Goal: Task Accomplishment & Management: Use online tool/utility

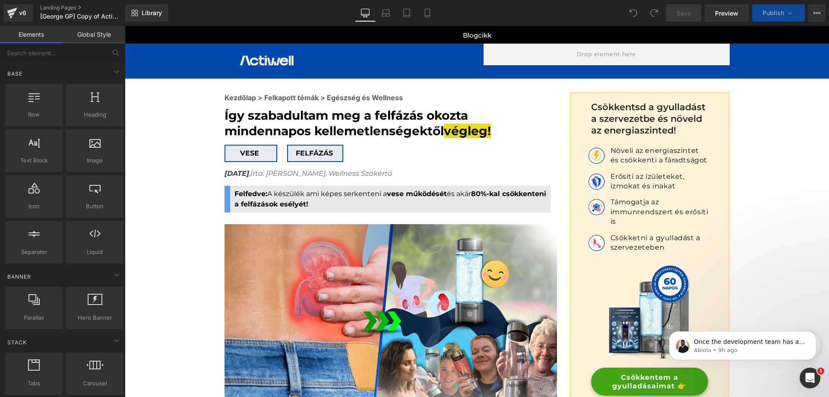
click at [133, 9] on link "Library" at bounding box center [146, 12] width 43 height 17
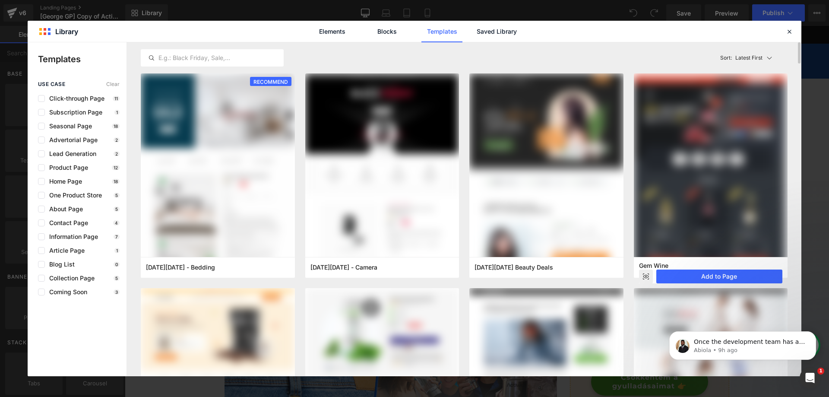
scroll to position [216, 0]
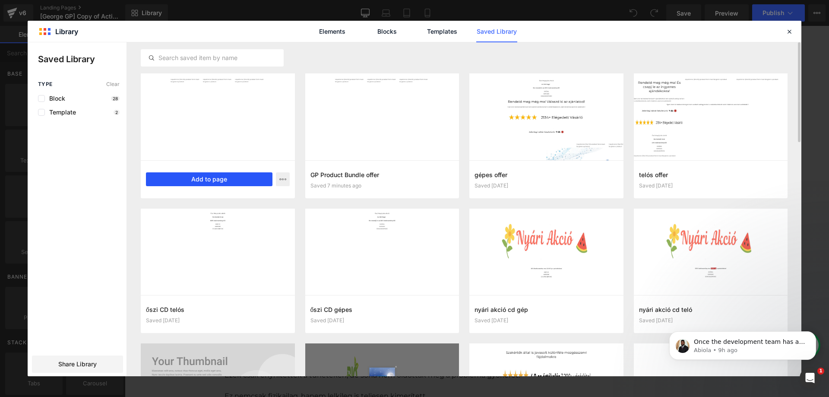
click at [187, 180] on button "Add to page" at bounding box center [209, 179] width 127 height 14
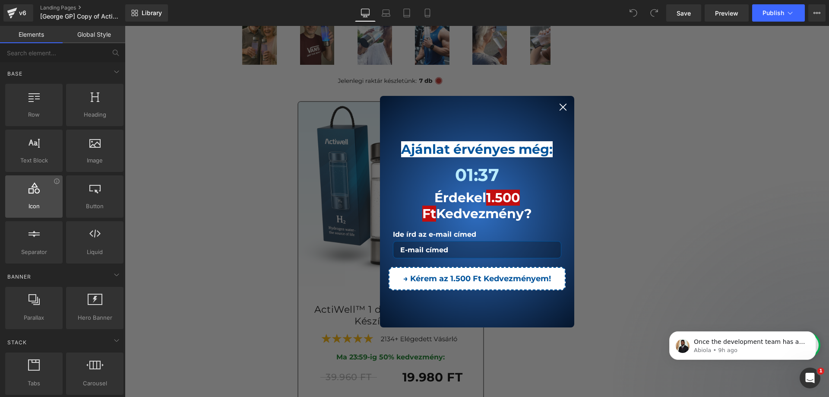
scroll to position [7421, 0]
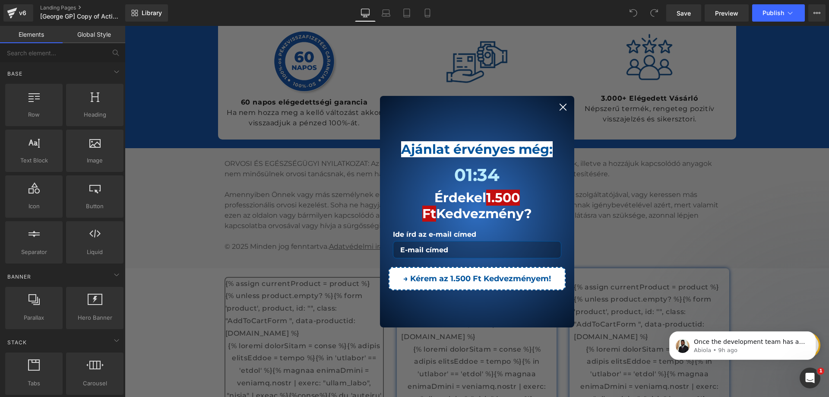
click at [563, 111] on circle "Close dialog" at bounding box center [562, 106] width 15 height 15
click at [564, 109] on circle "Close dialog" at bounding box center [562, 106] width 15 height 15
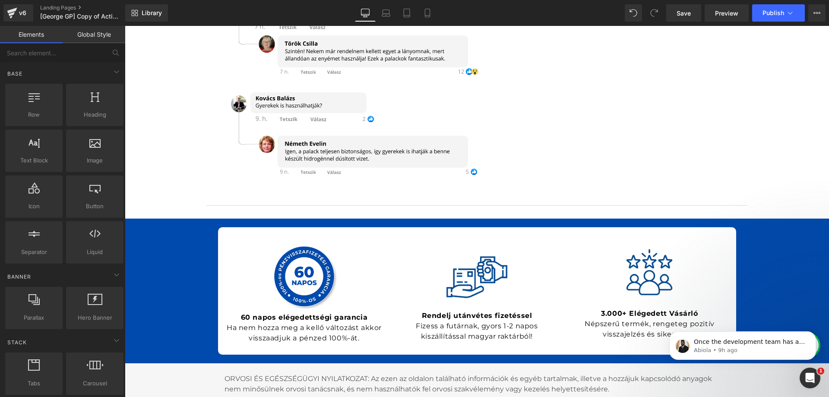
scroll to position [5325, 0]
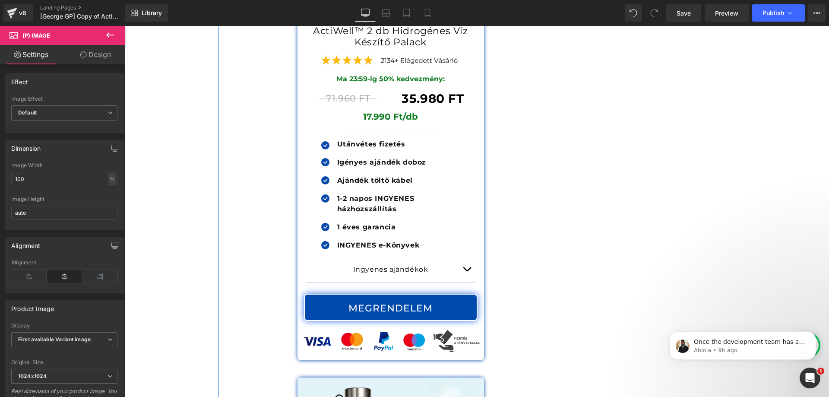
scroll to position [5105, 0]
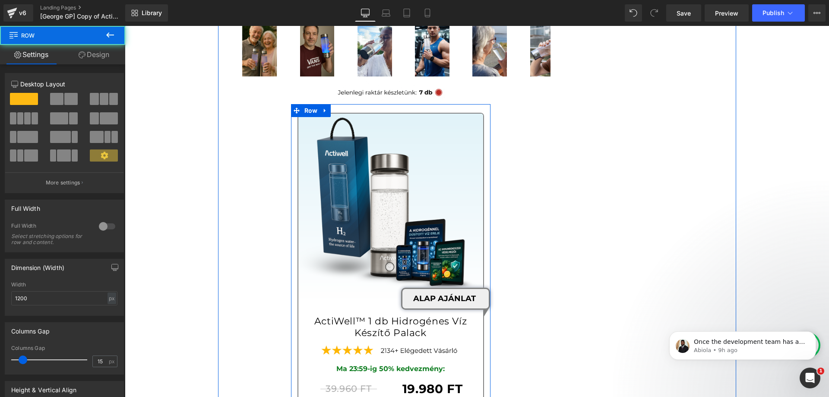
click at [432, 114] on img at bounding box center [390, 206] width 185 height 185
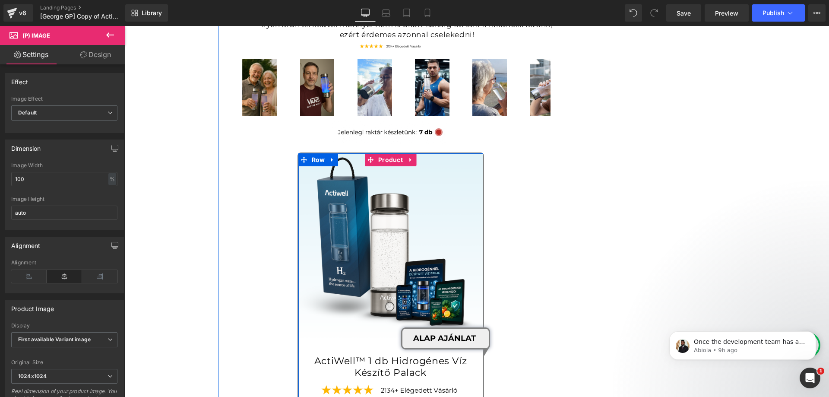
scroll to position [5019, 0]
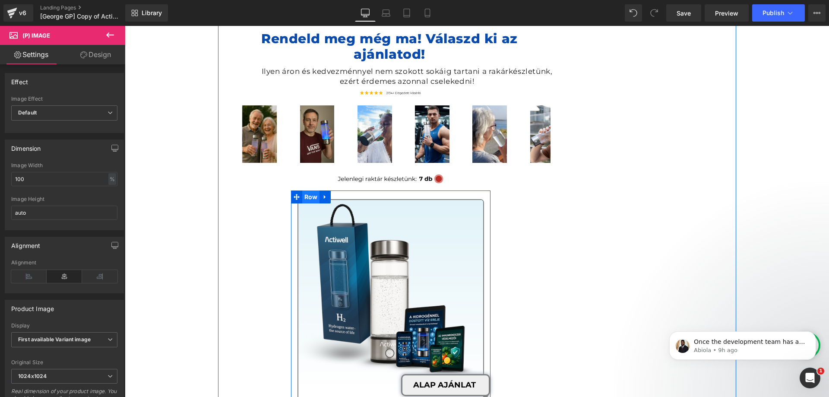
click at [303, 190] on span "Row" at bounding box center [311, 196] width 18 height 13
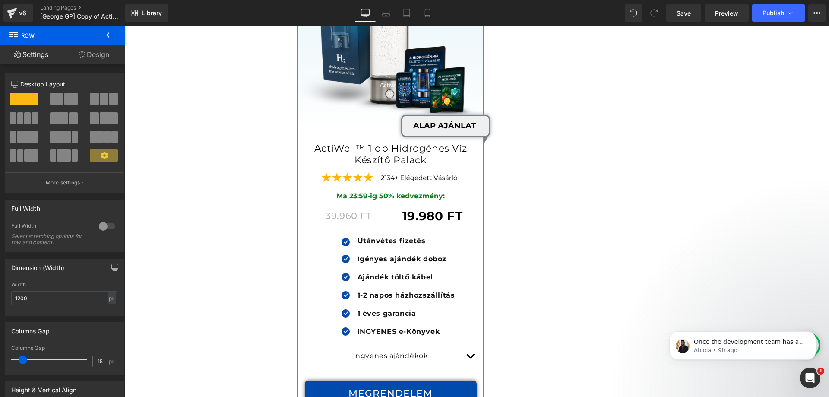
scroll to position [5105, 0]
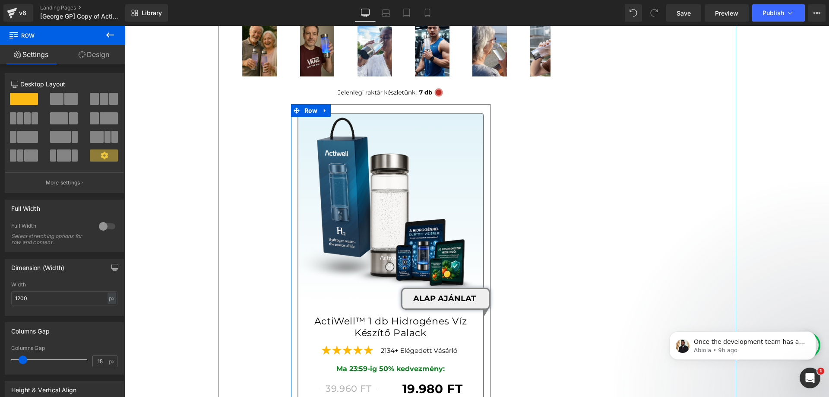
click at [403, 114] on div "(P) Image ALAP AJÁNLAT Text Block ActiWell™ 1 db Hidrogénes Víz Készítő Palack …" at bounding box center [390, 363] width 185 height 498
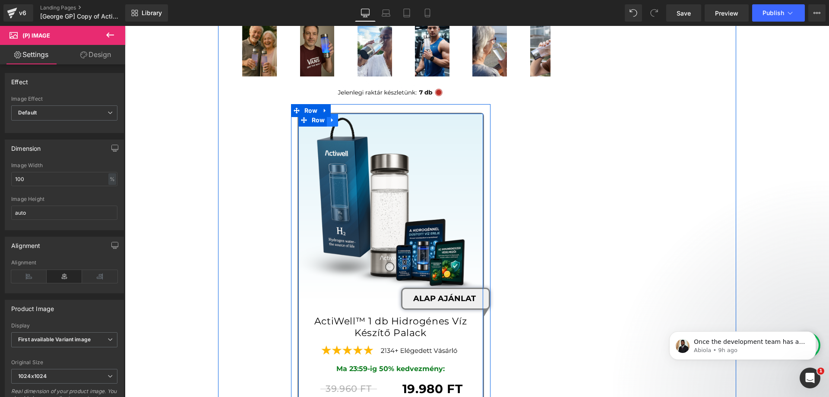
click at [332, 117] on icon at bounding box center [333, 120] width 6 height 6
click at [352, 117] on icon at bounding box center [355, 120] width 6 height 6
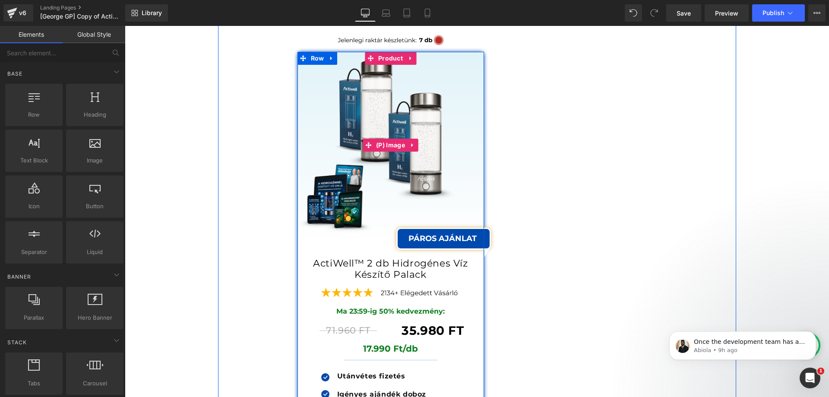
scroll to position [5057, 0]
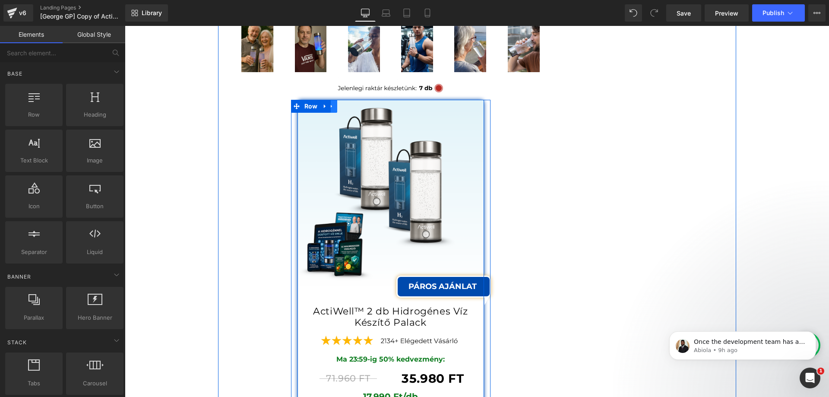
click at [332, 100] on link at bounding box center [331, 106] width 11 height 13
click at [352, 103] on icon at bounding box center [354, 106] width 6 height 6
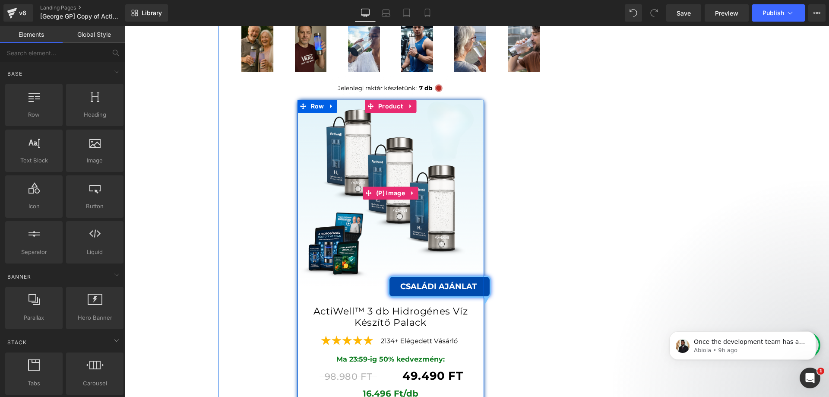
click at [322, 102] on img at bounding box center [391, 193] width 187 height 187
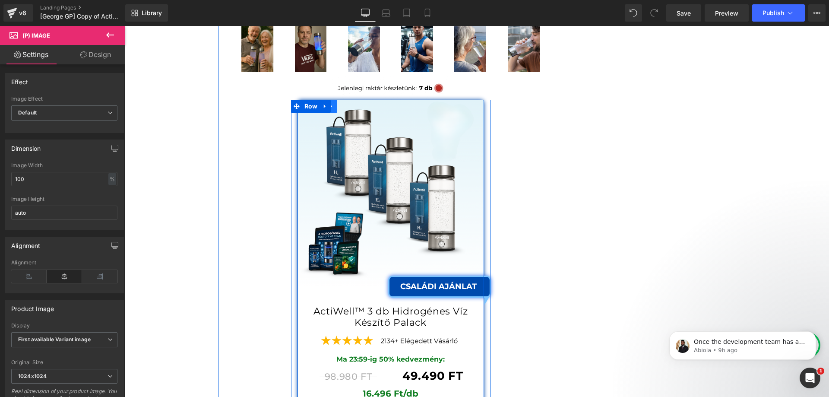
click at [333, 100] on link at bounding box center [331, 106] width 11 height 13
click at [349, 100] on link at bounding box center [354, 106] width 11 height 13
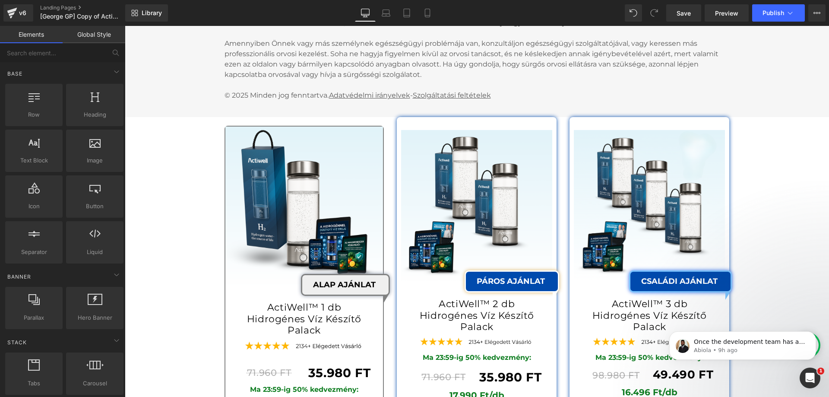
scroll to position [5921, 0]
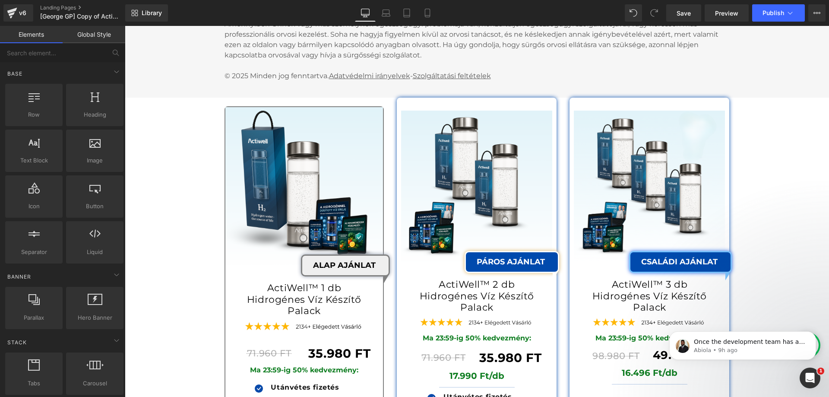
click at [297, 107] on div "Sale Off (P) Image ALAP AJÁNLAT Text Block ActiWell™ 1 db Hidrogénes Víz Készít…" at bounding box center [304, 344] width 158 height 475
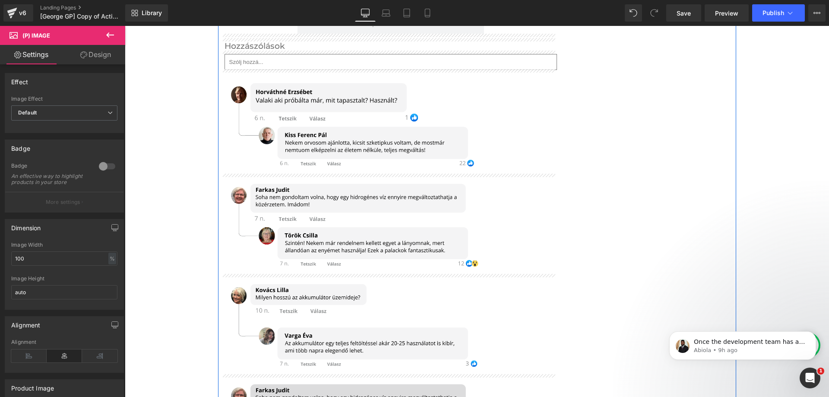
scroll to position [5014, 0]
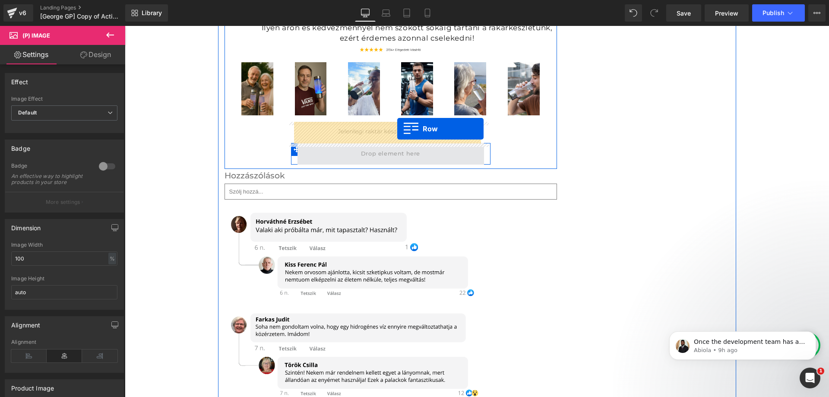
drag, startPoint x: 244, startPoint y: 92, endPoint x: 397, endPoint y: 129, distance: 157.3
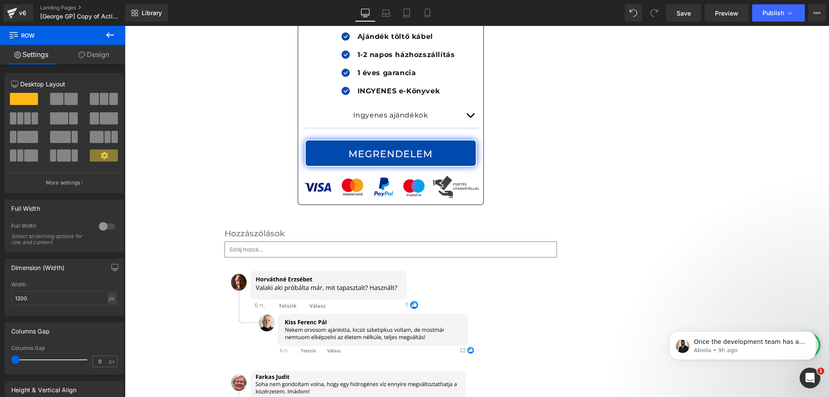
scroll to position [5403, 0]
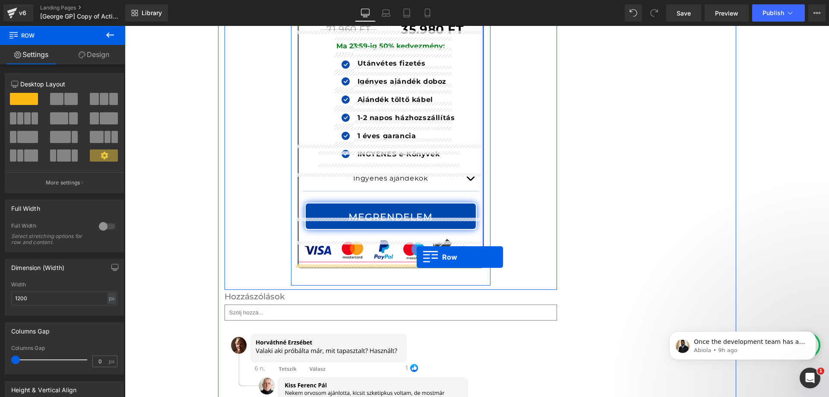
drag, startPoint x: 406, startPoint y: 203, endPoint x: 417, endPoint y: 257, distance: 54.6
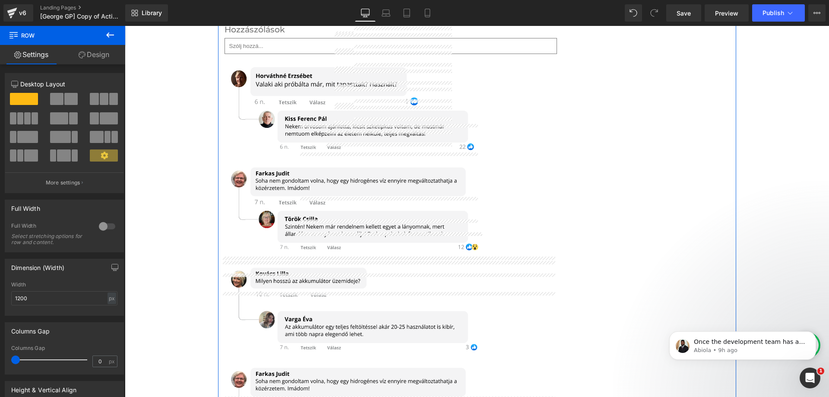
scroll to position [5964, 0]
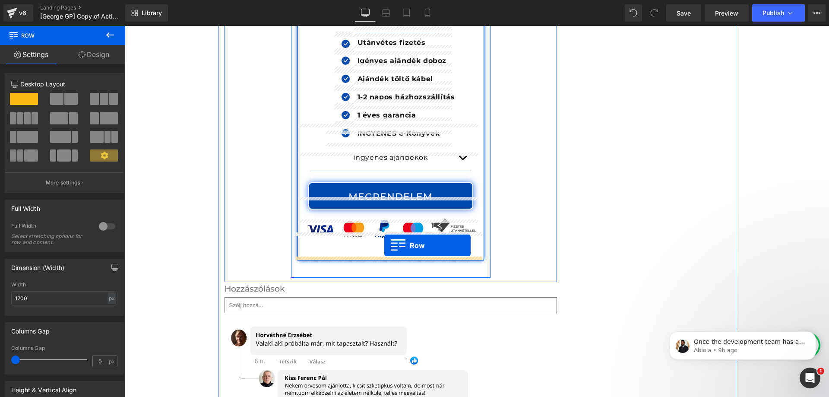
drag, startPoint x: 578, startPoint y: 196, endPoint x: 384, endPoint y: 245, distance: 200.2
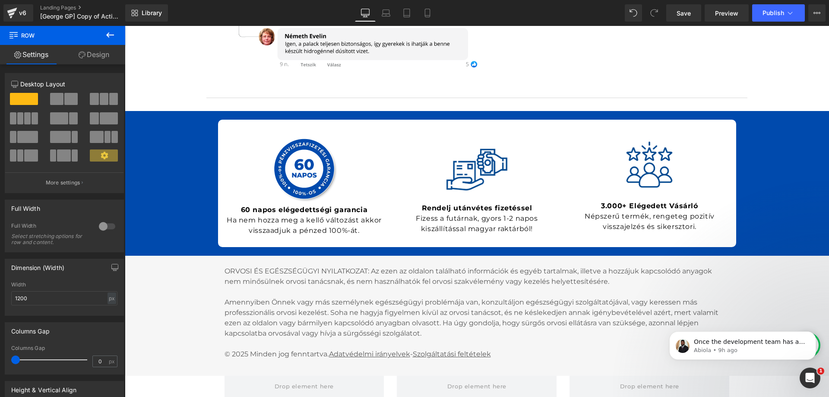
scroll to position [7371, 0]
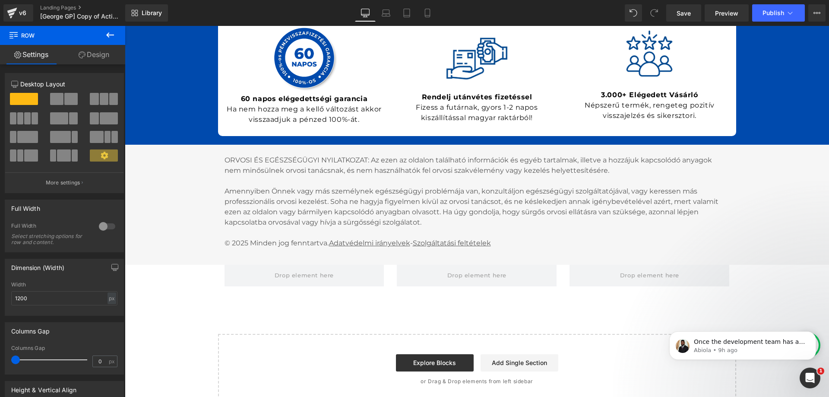
click at [386, 265] on div at bounding box center [304, 276] width 173 height 22
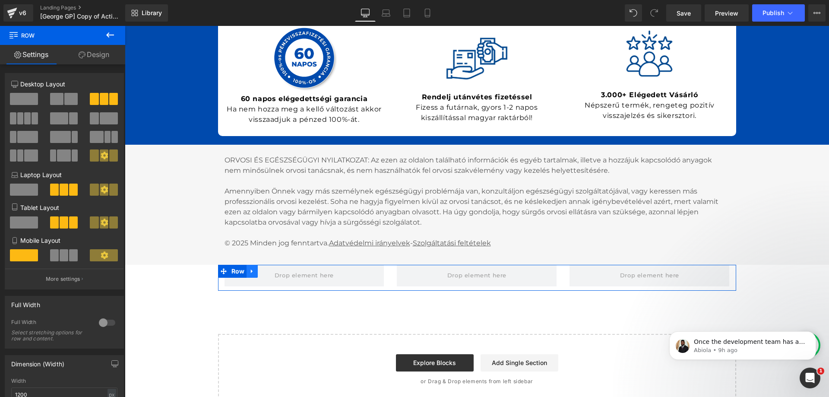
click at [252, 268] on icon at bounding box center [252, 271] width 6 height 6
click at [272, 268] on icon at bounding box center [275, 271] width 6 height 6
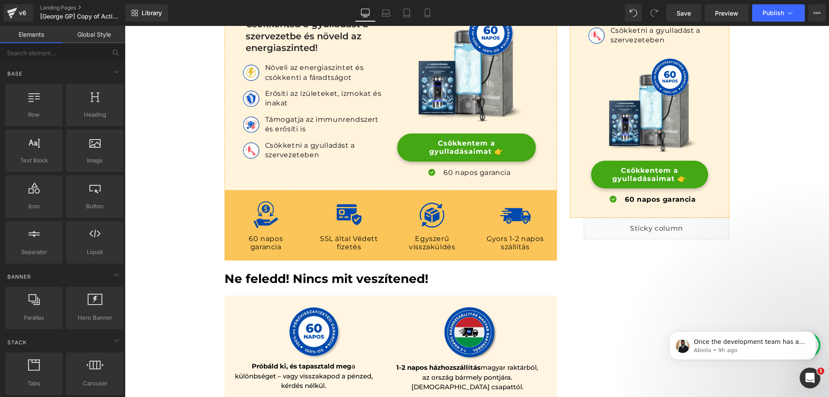
scroll to position [3454, 0]
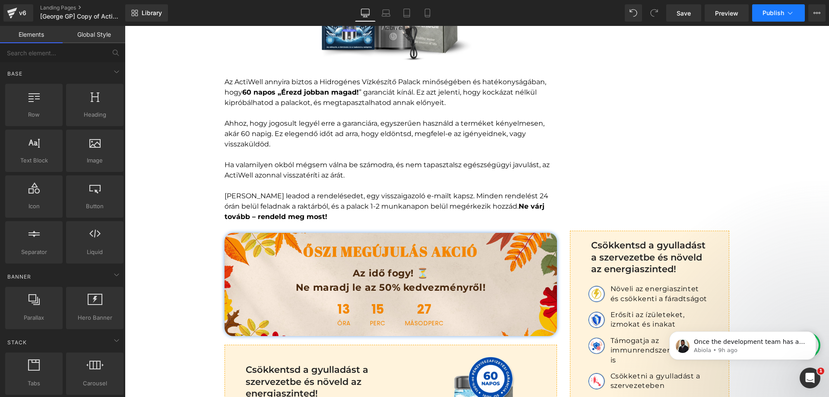
click at [785, 10] on button "Publish" at bounding box center [778, 12] width 53 height 17
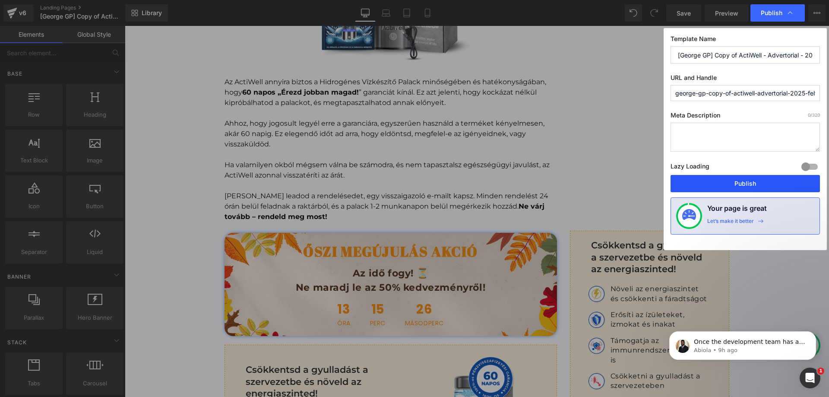
click at [733, 180] on button "Publish" at bounding box center [745, 183] width 149 height 17
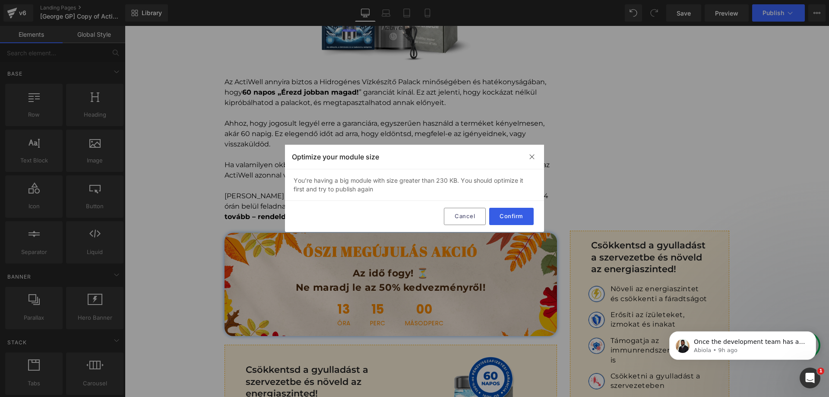
click at [519, 213] on button "Confirm" at bounding box center [511, 216] width 44 height 17
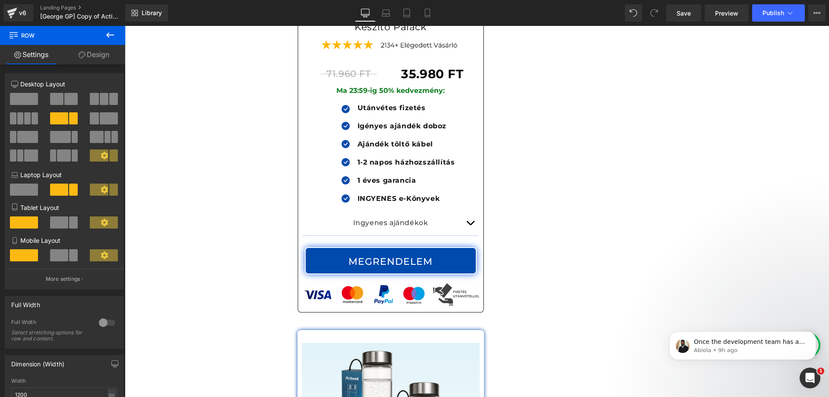
scroll to position [5013, 0]
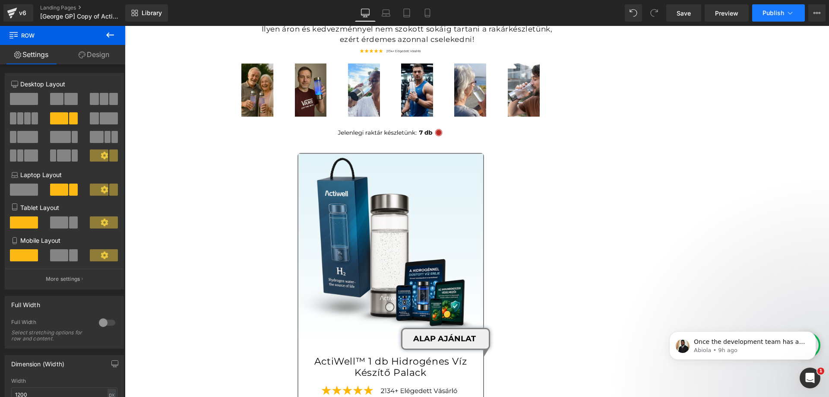
click at [768, 10] on span "Publish" at bounding box center [774, 13] width 22 height 7
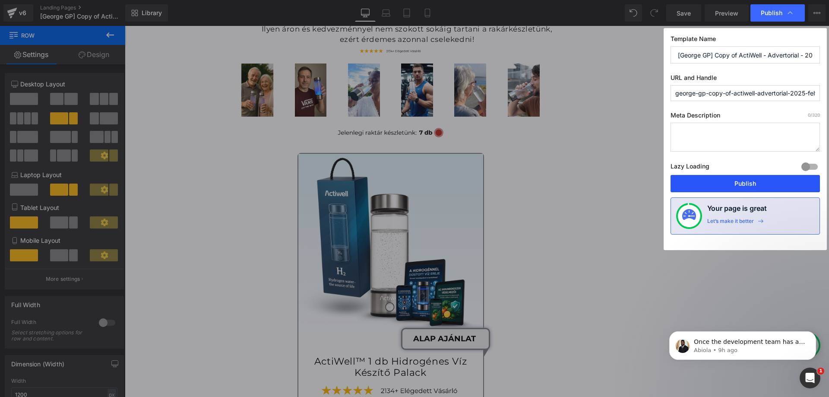
click at [735, 181] on button "Publish" at bounding box center [745, 183] width 149 height 17
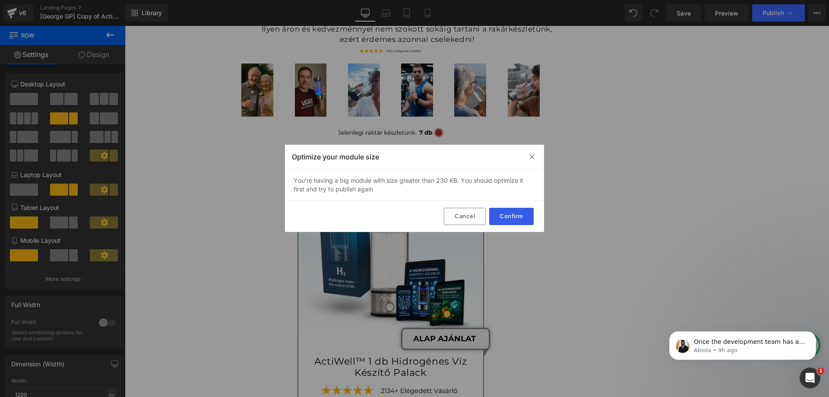
click at [518, 218] on button "Confirm" at bounding box center [511, 216] width 44 height 17
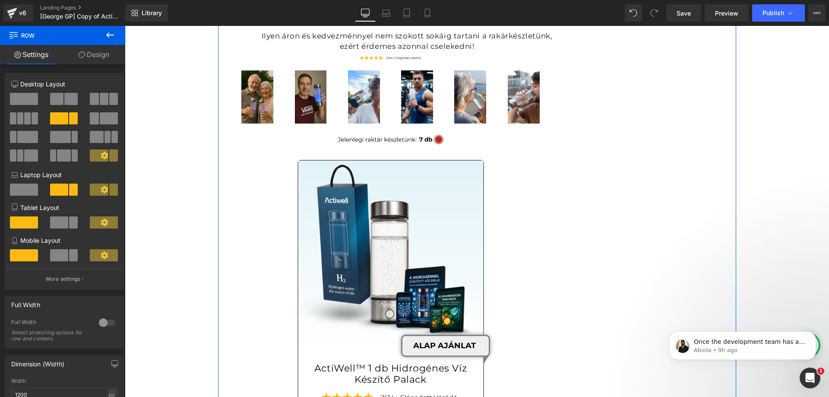
scroll to position [5246, 0]
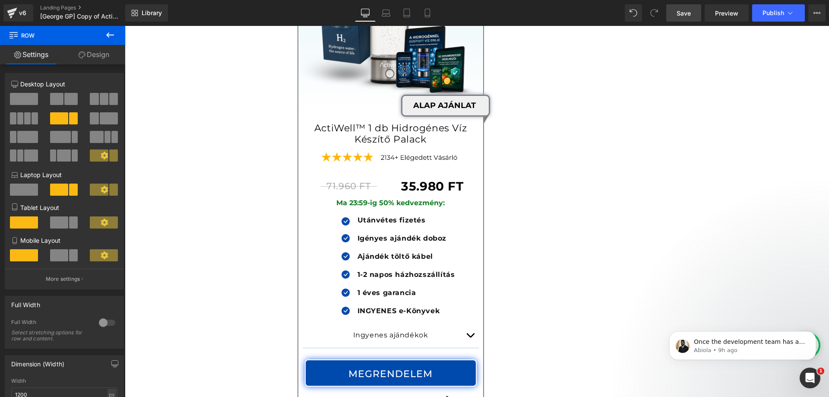
click at [682, 16] on span "Save" at bounding box center [684, 13] width 14 height 9
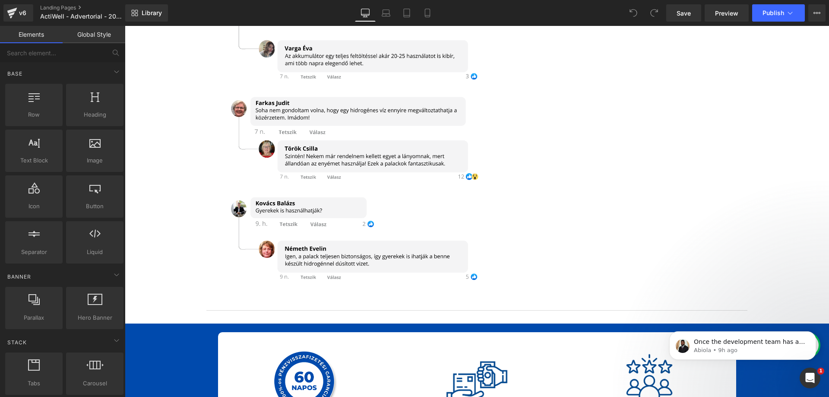
scroll to position [7170, 0]
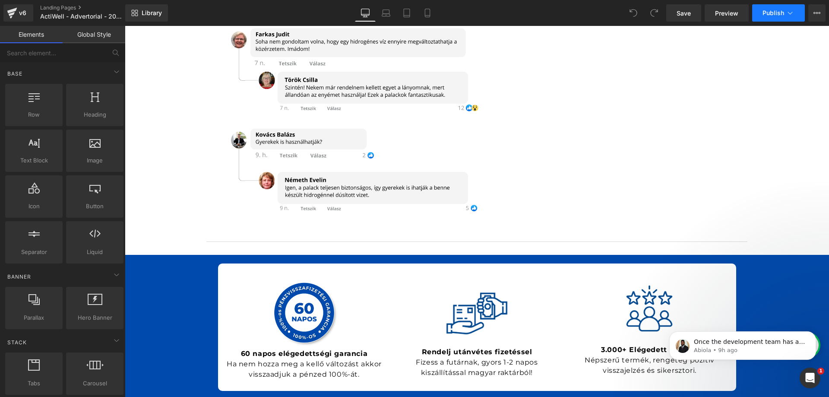
click at [790, 11] on icon at bounding box center [790, 13] width 9 height 9
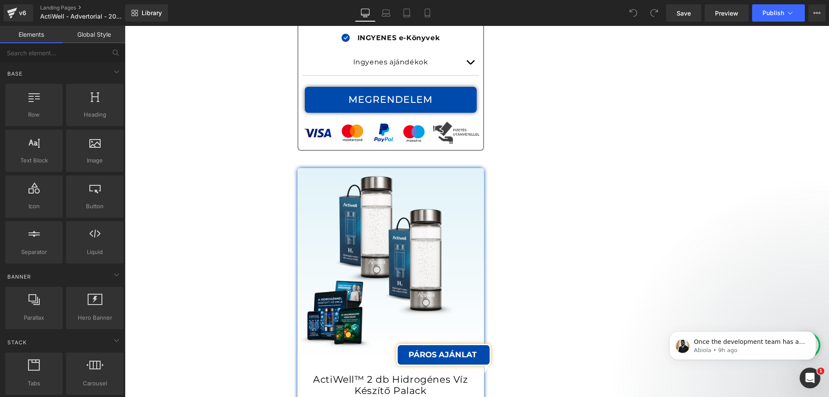
scroll to position [5529, 0]
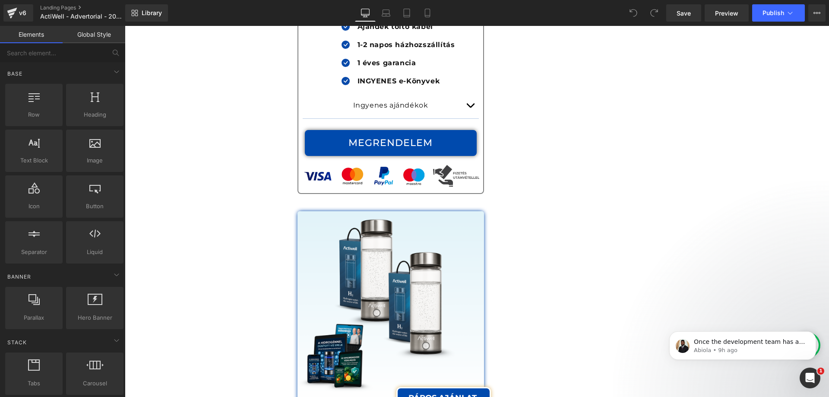
drag, startPoint x: 397, startPoint y: 128, endPoint x: 192, endPoint y: 134, distance: 204.8
click at [397, 130] on div "MEGRENDELEM (P) Cart Button" at bounding box center [391, 143] width 172 height 26
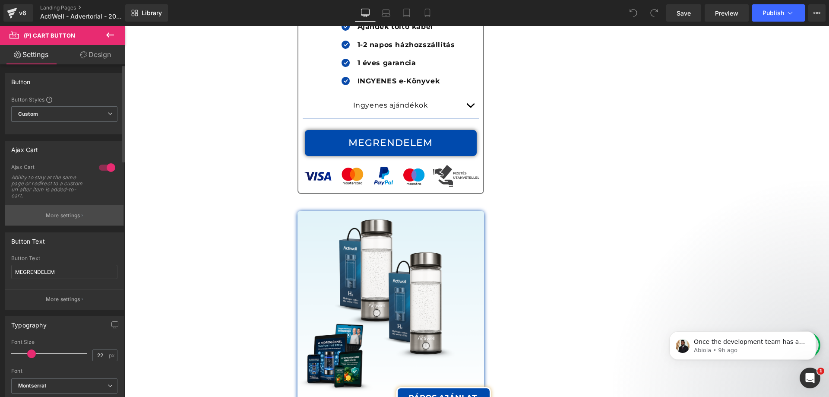
click at [54, 206] on button "More settings" at bounding box center [64, 215] width 118 height 20
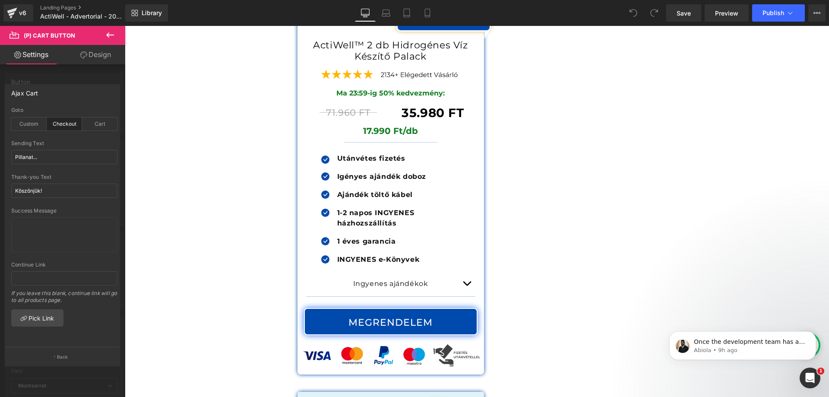
scroll to position [5917, 0]
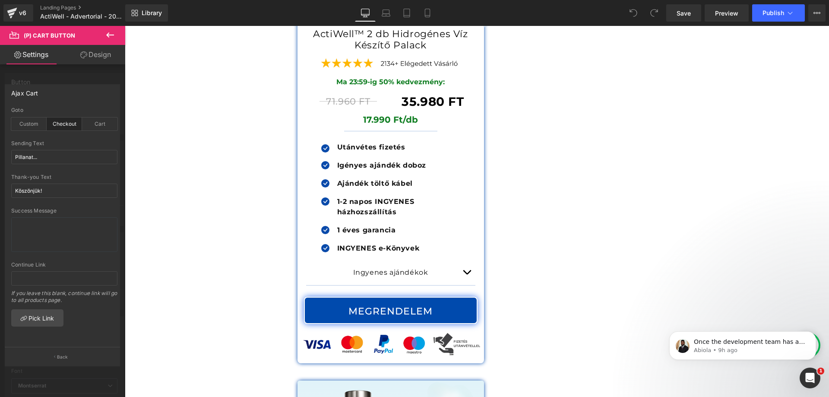
click at [381, 280] on div at bounding box center [477, 211] width 704 height 371
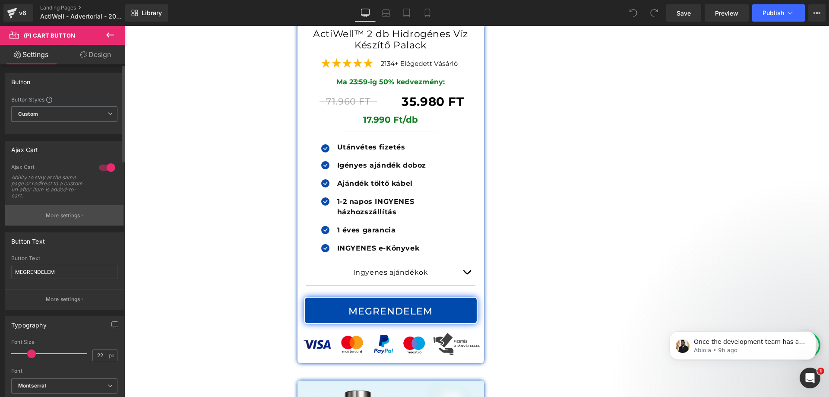
click at [67, 217] on p "More settings" at bounding box center [63, 216] width 35 height 8
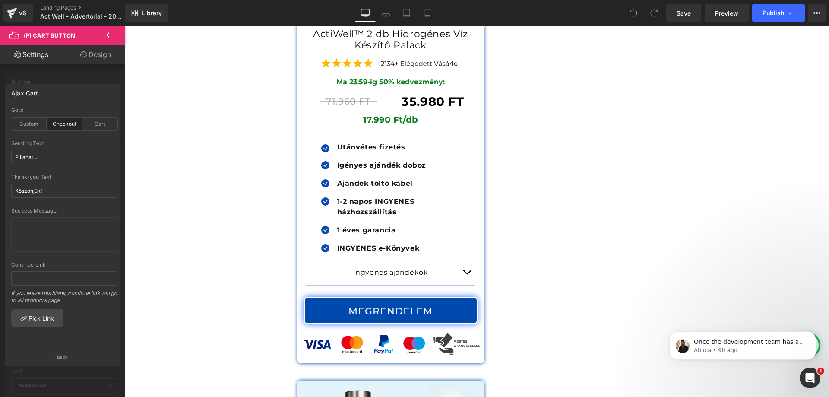
click at [106, 37] on icon at bounding box center [110, 35] width 10 height 10
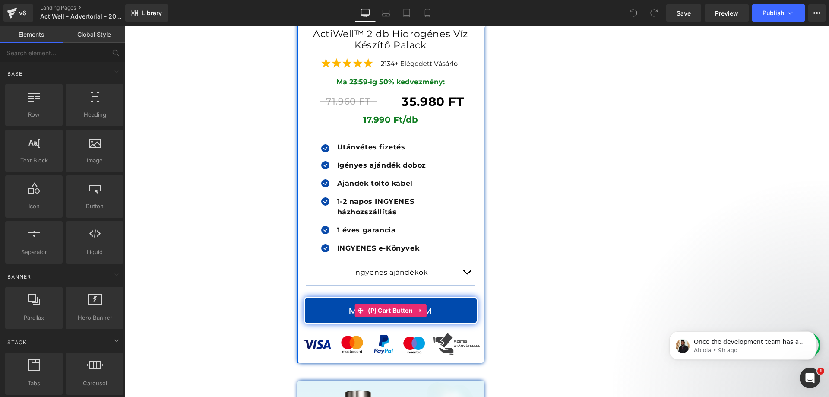
drag, startPoint x: 359, startPoint y: 277, endPoint x: 319, endPoint y: 280, distance: 40.7
click at [359, 307] on icon at bounding box center [360, 310] width 6 height 6
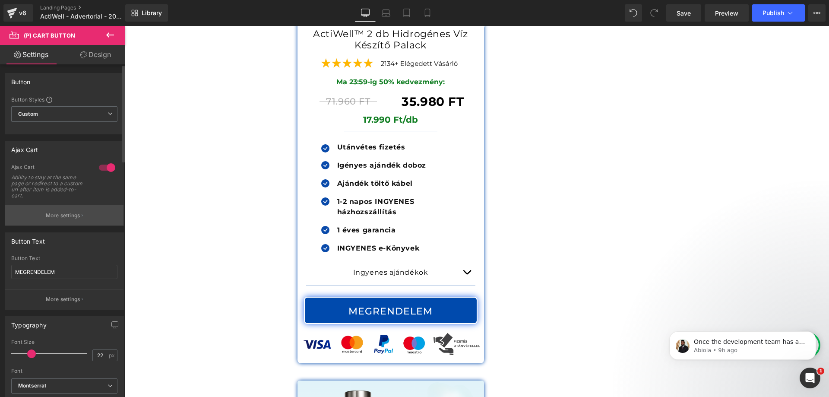
click at [58, 217] on p "More settings" at bounding box center [63, 216] width 35 height 8
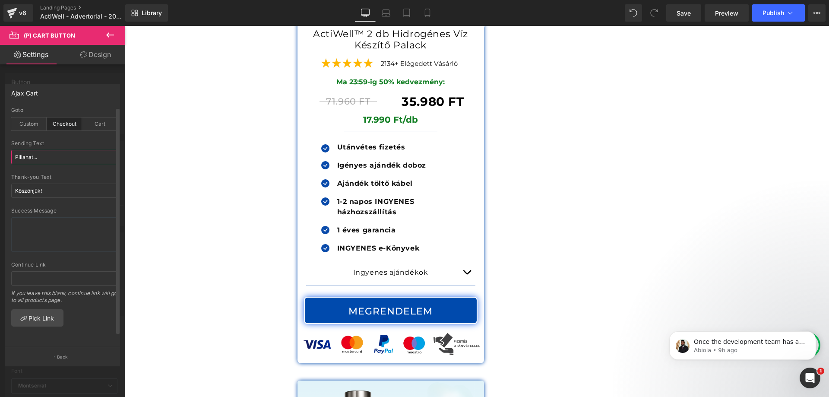
click at [46, 155] on input "Pillanat..." at bounding box center [64, 157] width 106 height 14
click at [60, 159] on input "Pillanat..." at bounding box center [64, 157] width 106 height 14
click at [57, 187] on input "Köszönjük!" at bounding box center [64, 191] width 106 height 14
click at [66, 188] on input "Köszönjük!" at bounding box center [64, 191] width 106 height 14
